Goal: Find specific fact: Find specific fact

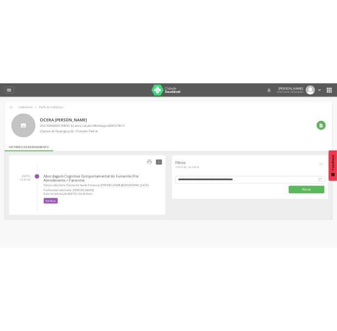
scroll to position [27, 0]
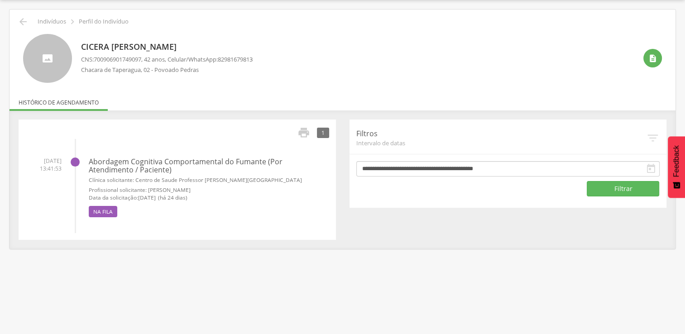
click at [261, 158] on h4 "Abordagem Cognitiva Comportamental do Fumante (Por Atendimento / Paciente)" at bounding box center [209, 166] width 240 height 16
click at [277, 166] on h4 "Abordagem Cognitiva Comportamental do Fumante (Por Atendimento / Paciente)" at bounding box center [209, 166] width 240 height 16
click at [223, 160] on h4 "Abordagem Cognitiva Comportamental do Fumante (Por Atendimento / Paciente)" at bounding box center [209, 166] width 240 height 16
click at [143, 167] on h4 "Abordagem Cognitiva Comportamental do Fumante (Por Atendimento / Paciente)" at bounding box center [209, 166] width 240 height 16
click at [71, 136] on div " 1" at bounding box center [177, 132] width 304 height 13
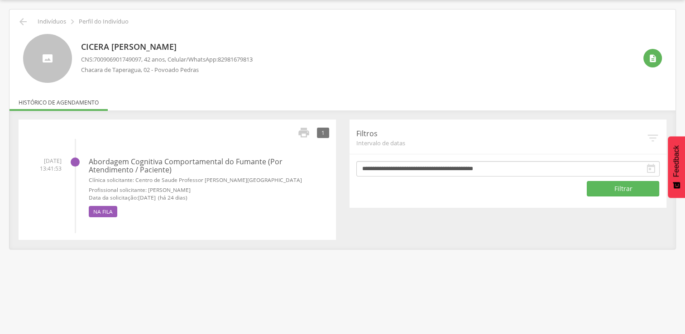
click at [159, 149] on ul "[DATE] 13:41:53 Abordagem Cognitiva Comportamental do Fumante (Por Atendimento …" at bounding box center [177, 186] width 304 height 94
click at [159, 162] on h4 "Abordagem Cognitiva Comportamental do Fumante (Por Atendimento / Paciente)" at bounding box center [209, 166] width 240 height 16
click at [241, 134] on div " 1" at bounding box center [177, 132] width 304 height 13
click at [268, 158] on h4 "Abordagem Cognitiva Comportamental do Fumante (Por Atendimento / Paciente)" at bounding box center [209, 166] width 240 height 16
drag, startPoint x: 95, startPoint y: 60, endPoint x: 146, endPoint y: 60, distance: 51.1
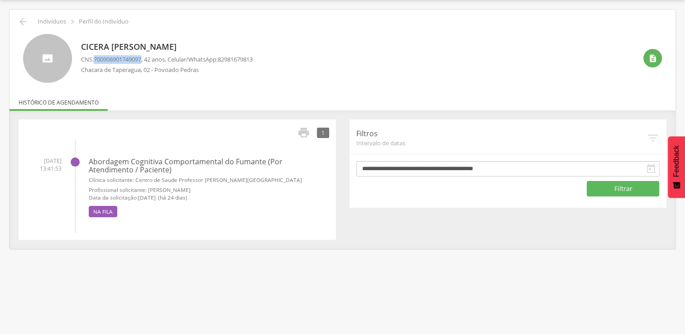
click at [146, 60] on p "CNS: [PHONE_NUMBER] , 42 anos, Celular/WhatsApp: [PHONE_NUMBER]" at bounding box center [167, 59] width 172 height 9
copy span "700906901749097"
